Goal: Task Accomplishment & Management: Manage account settings

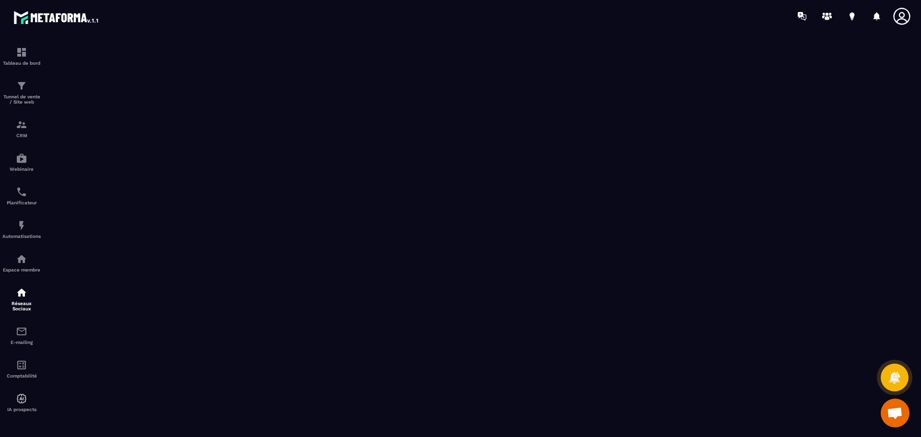
click at [905, 12] on icon at bounding box center [901, 16] width 19 height 19
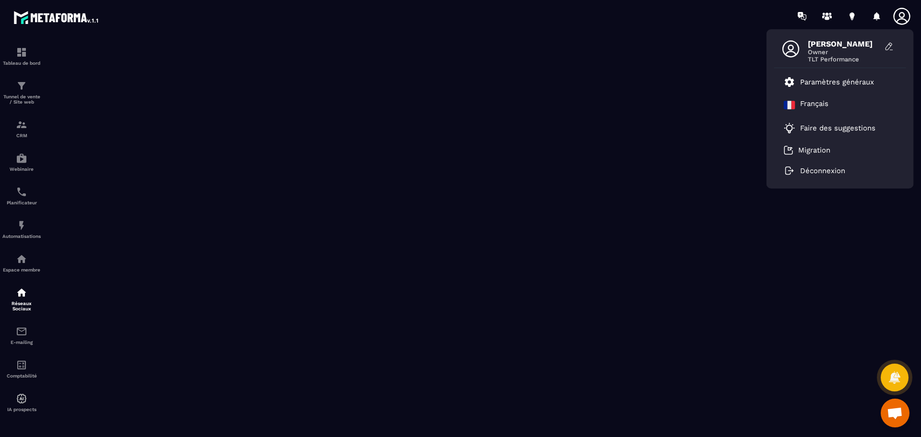
click at [822, 54] on span "Owner" at bounding box center [844, 51] width 72 height 7
click at [820, 83] on p "Paramètres généraux" at bounding box center [837, 82] width 74 height 9
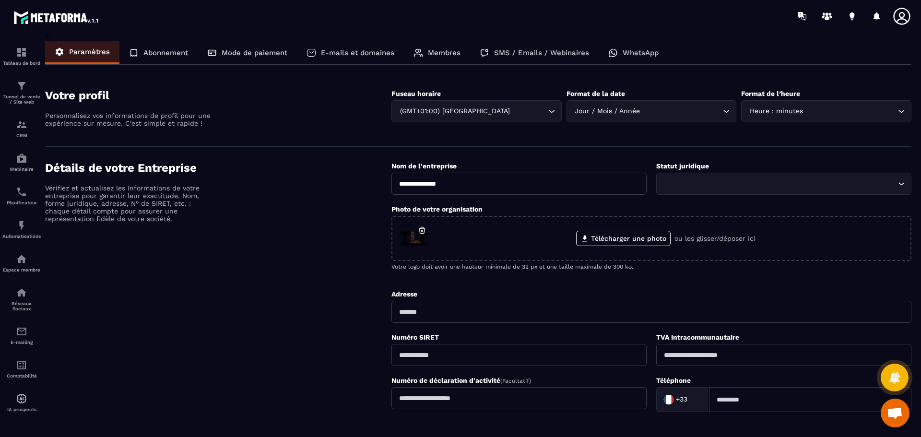
click at [177, 55] on p "Abonnement" at bounding box center [165, 52] width 45 height 9
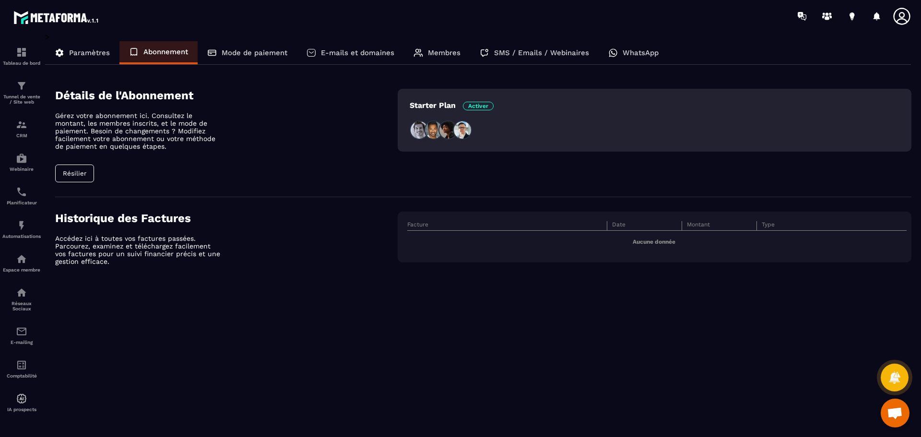
click at [80, 52] on p "Paramètres" at bounding box center [89, 52] width 41 height 9
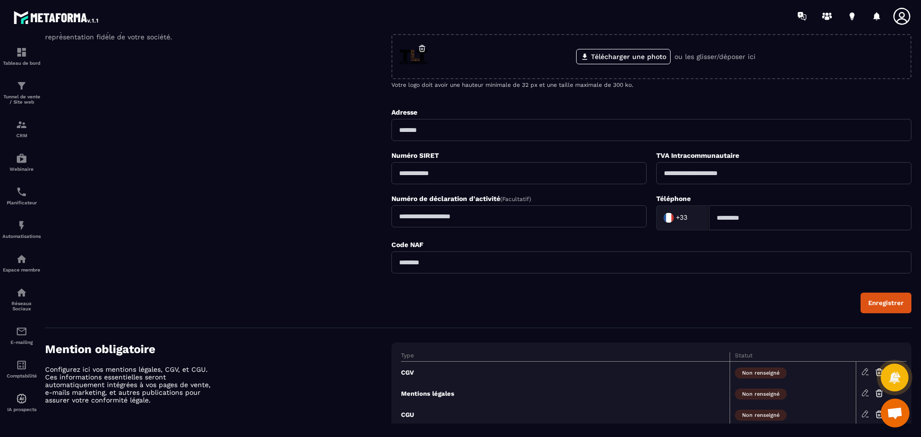
scroll to position [271, 0]
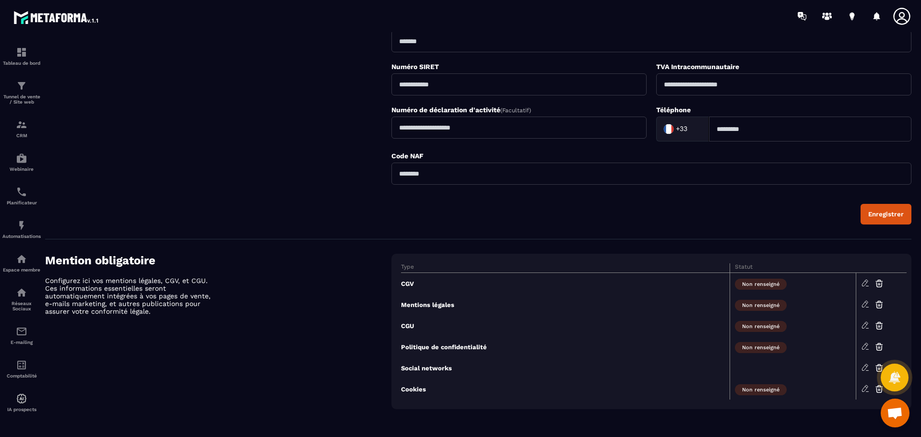
click at [864, 388] on icon at bounding box center [865, 388] width 6 height 6
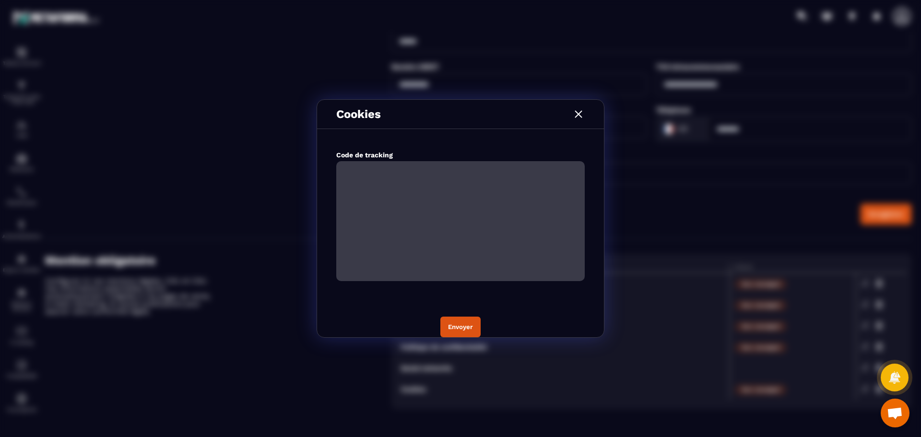
drag, startPoint x: 579, startPoint y: 113, endPoint x: 579, endPoint y: 135, distance: 22.1
click at [579, 113] on img "Modal window" at bounding box center [578, 114] width 12 height 12
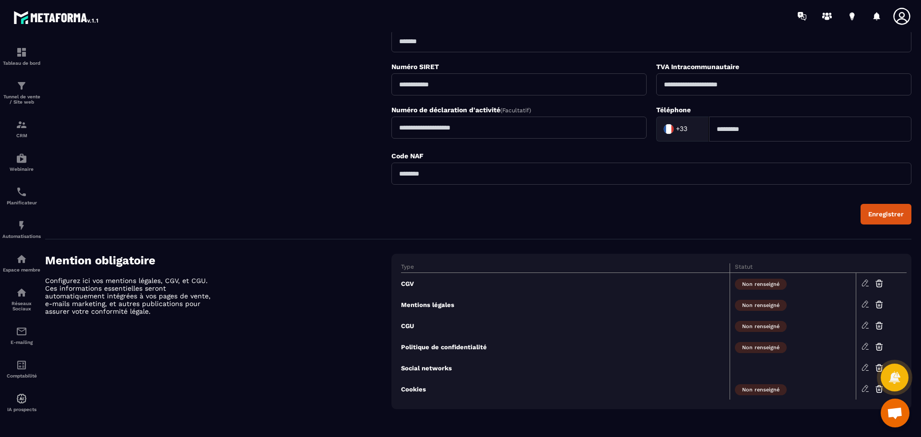
click at [864, 282] on icon at bounding box center [865, 283] width 6 height 6
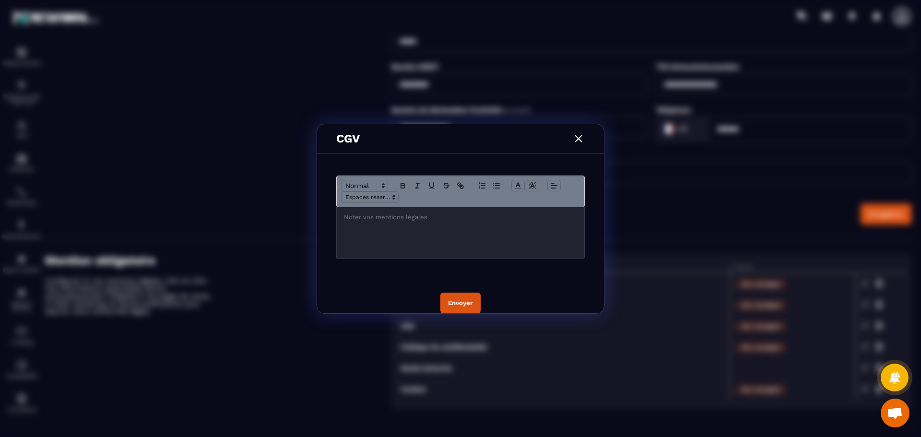
click at [580, 139] on img "Modal window" at bounding box center [578, 138] width 12 height 12
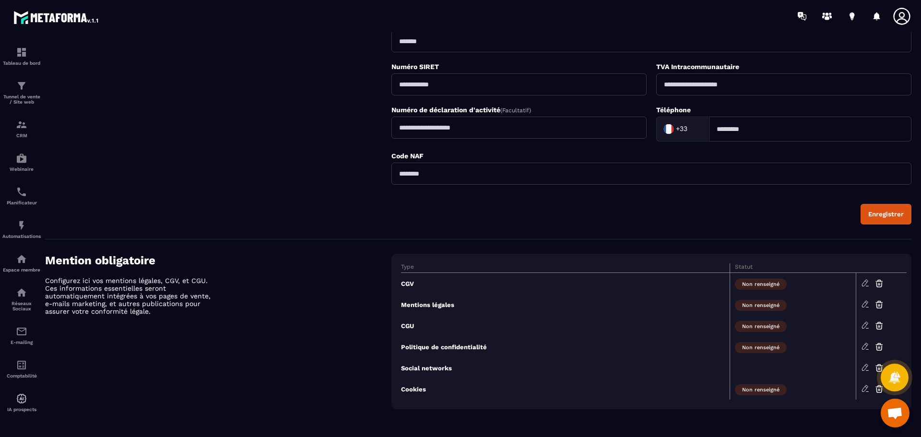
click at [335, 352] on div "Mention obligatoire Configurez ici vos mentions légales, CGV, et CGU. Ces infor…" at bounding box center [218, 331] width 346 height 155
